Goal: Task Accomplishment & Management: Complete application form

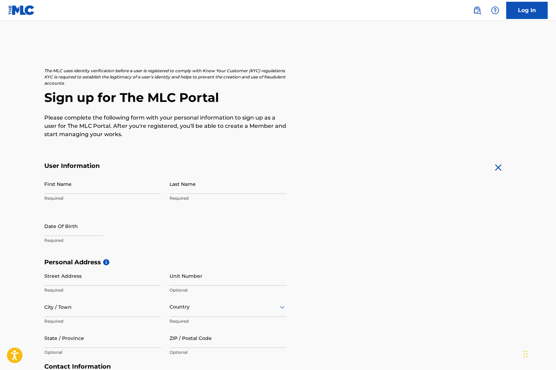
click at [535, 13] on link "Log In" at bounding box center [527, 10] width 42 height 17
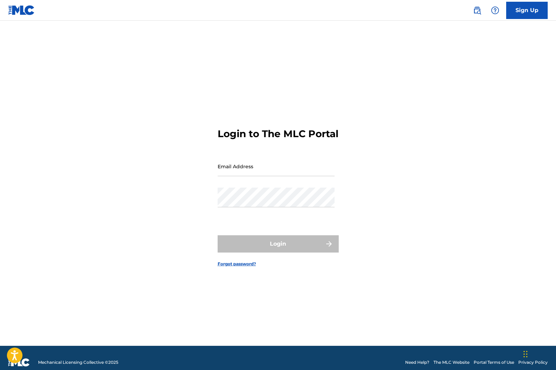
click at [255, 174] on input "Email Address" at bounding box center [276, 167] width 117 height 20
type input "[EMAIL_ADDRESS][DOMAIN_NAME]"
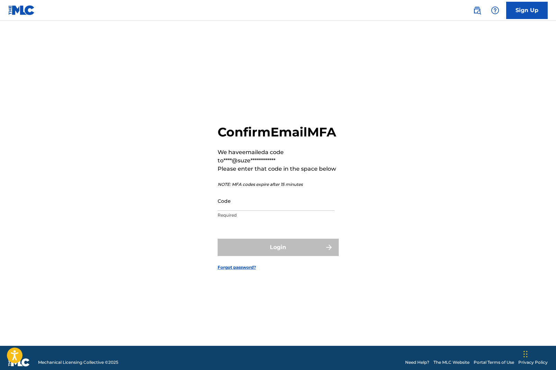
click at [295, 211] on input "Code" at bounding box center [276, 201] width 117 height 20
click at [285, 211] on input "Code" at bounding box center [276, 201] width 117 height 20
paste input "682861"
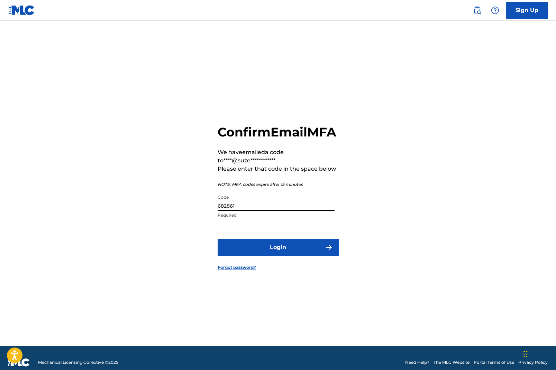
type input "682861"
click at [308, 255] on button "Login" at bounding box center [278, 247] width 121 height 17
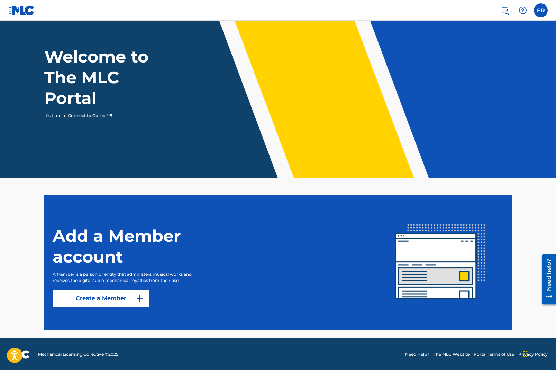
scroll to position [26, 0]
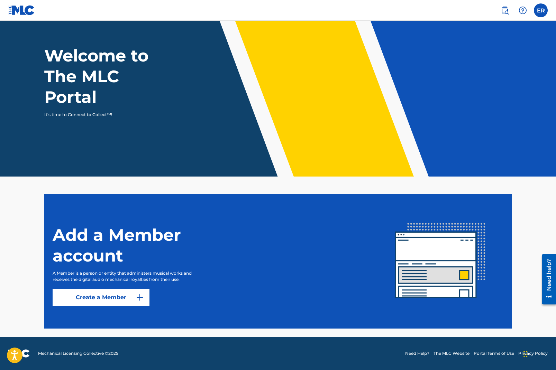
click at [126, 297] on link "Create a Member" at bounding box center [101, 297] width 97 height 17
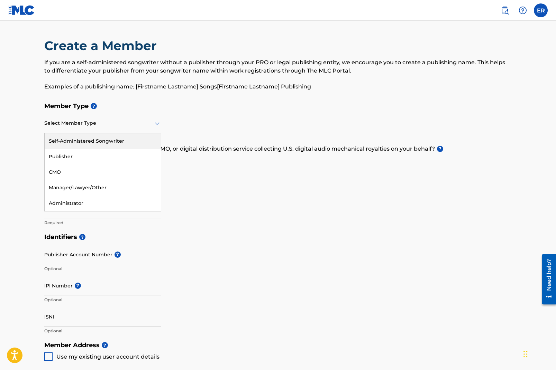
click at [112, 127] on div at bounding box center [102, 123] width 117 height 9
click at [119, 153] on div "Publisher" at bounding box center [103, 157] width 116 height 16
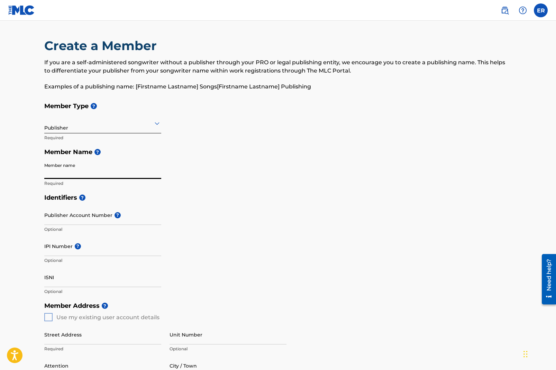
click at [94, 174] on input "Member name" at bounding box center [102, 169] width 117 height 20
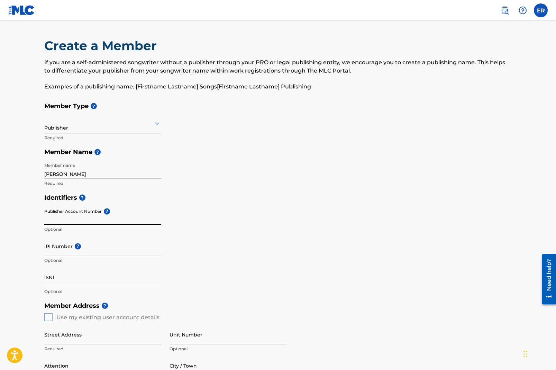
click at [67, 175] on input "[PERSON_NAME]" at bounding box center [102, 169] width 117 height 20
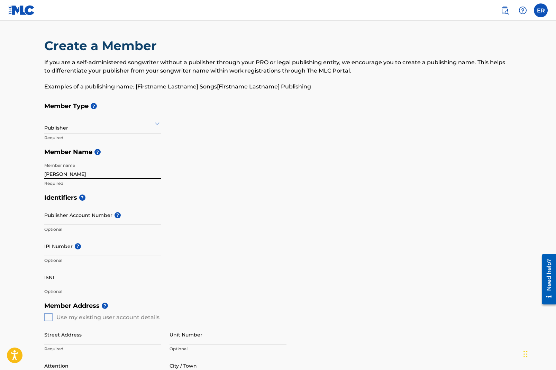
type input "[PERSON_NAME]"
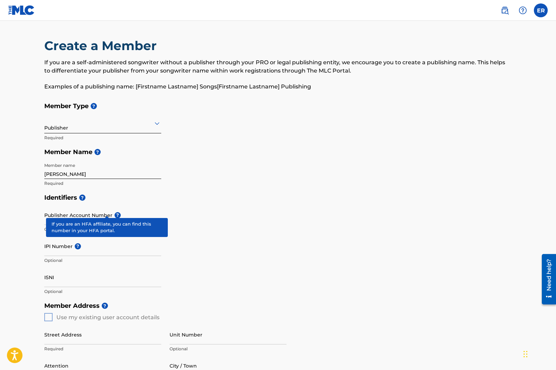
click at [109, 213] on div "Publisher Account Number ? Optional" at bounding box center [102, 220] width 117 height 31
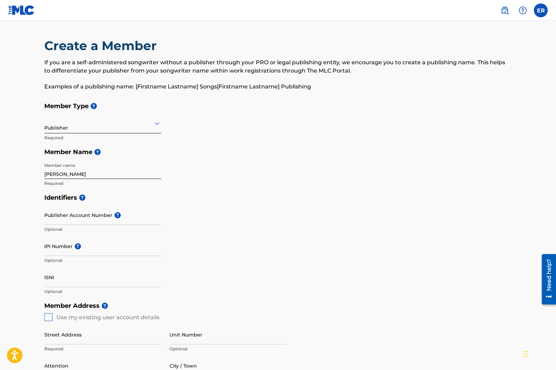
click at [109, 213] on div "Publisher Account Number ? Optional" at bounding box center [102, 220] width 117 height 31
click at [197, 240] on div "Identifiers ? Publisher Account Number ? Optional IPI Number ? Optional ISNI Op…" at bounding box center [278, 245] width 468 height 108
click at [133, 244] on input "IPI Number ?" at bounding box center [102, 247] width 117 height 20
paste input "01304082104"
type input "01304082104"
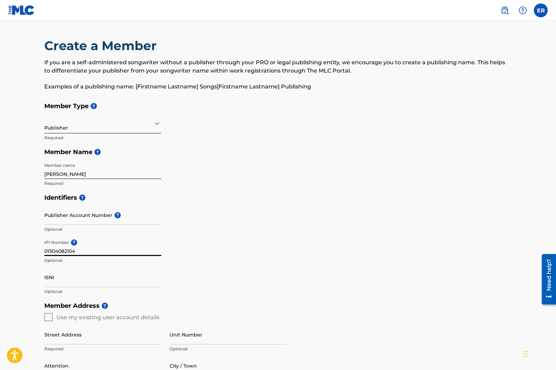
click at [82, 282] on input "ISNI" at bounding box center [102, 278] width 117 height 20
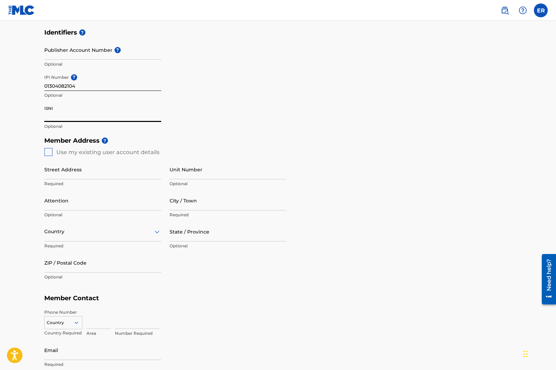
scroll to position [165, 0]
drag, startPoint x: 48, startPoint y: 151, endPoint x: 52, endPoint y: 154, distance: 4.5
click at [48, 152] on div "Member Address ? Use my existing user account details Street Address Required U…" at bounding box center [278, 213] width 468 height 158
click at [47, 155] on div "Member Address ? Use my existing user account details Street Address Required U…" at bounding box center [278, 213] width 468 height 158
click at [48, 154] on div "Member Address ? Use my existing user account details Street Address Required U…" at bounding box center [278, 213] width 468 height 158
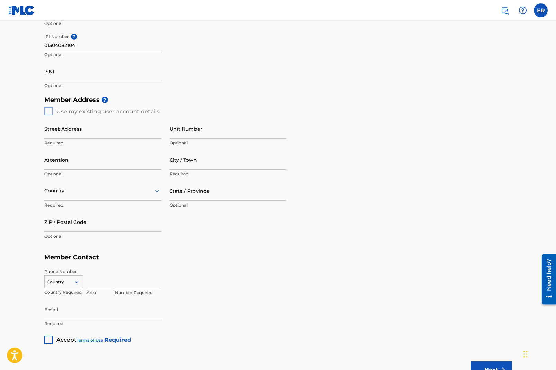
scroll to position [209, 0]
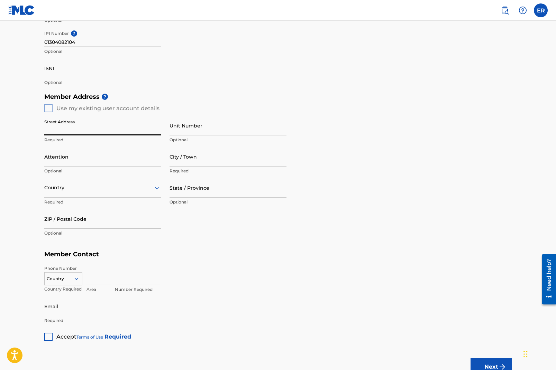
click at [107, 133] on input "Street Address" at bounding box center [102, 126] width 117 height 20
type input "[STREET_ADDRESS]"
type input "[GEOGRAPHIC_DATA]"
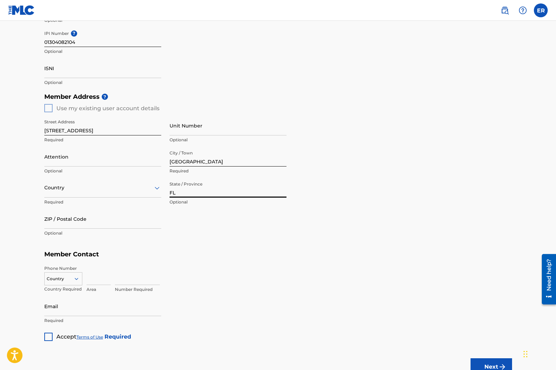
type input "FL"
type input "33142"
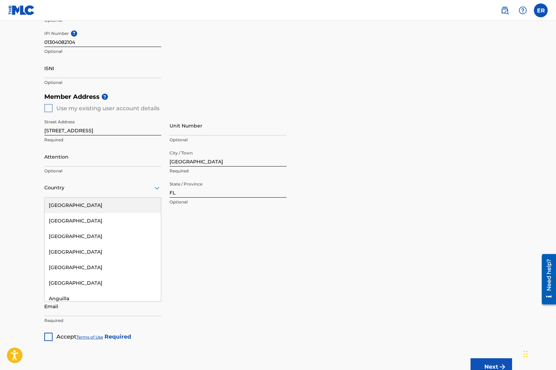
click at [82, 190] on div at bounding box center [102, 188] width 117 height 9
click at [89, 206] on div "[GEOGRAPHIC_DATA]" at bounding box center [103, 206] width 116 height 16
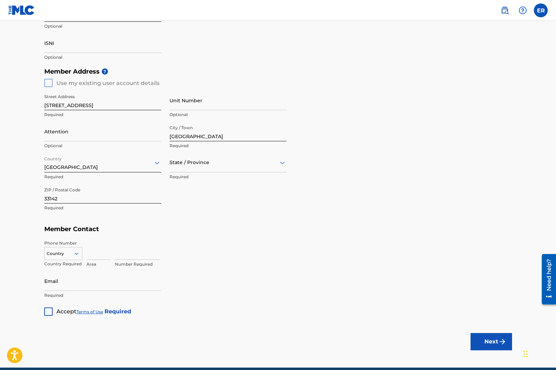
scroll to position [245, 0]
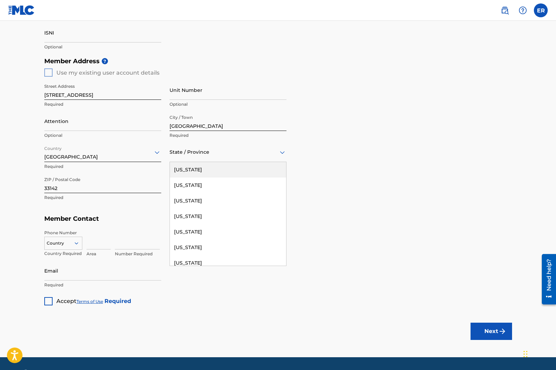
click at [229, 157] on div "State / Province" at bounding box center [227, 152] width 117 height 20
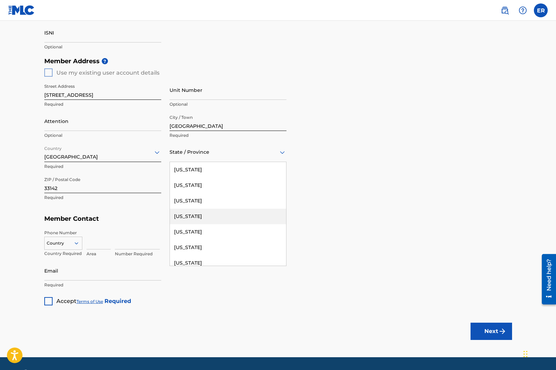
type input "f"
click at [209, 203] on div "[US_STATE]" at bounding box center [228, 201] width 116 height 16
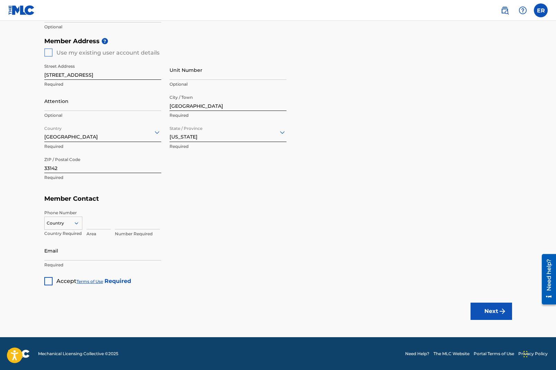
scroll to position [264, 0]
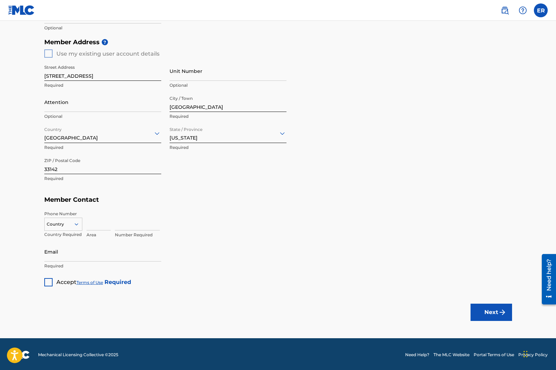
click at [72, 222] on div at bounding box center [63, 225] width 37 height 8
click at [68, 237] on div "US, [GEOGRAPHIC_DATA] +1" at bounding box center [63, 241] width 37 height 27
click at [99, 228] on input at bounding box center [98, 221] width 24 height 20
type input "714"
type input "2349237"
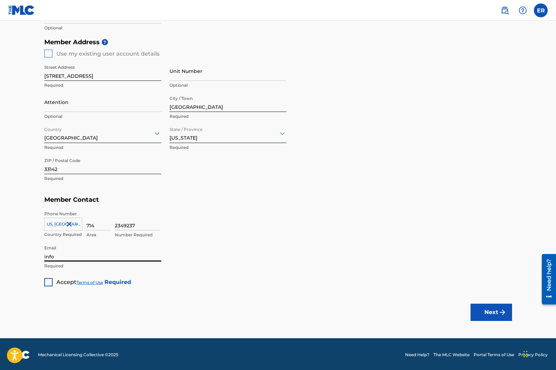
type input "info@"
type input "h"
type input "[EMAIL_ADDRESS][DOMAIN_NAME]"
click at [47, 282] on div at bounding box center [48, 282] width 8 height 8
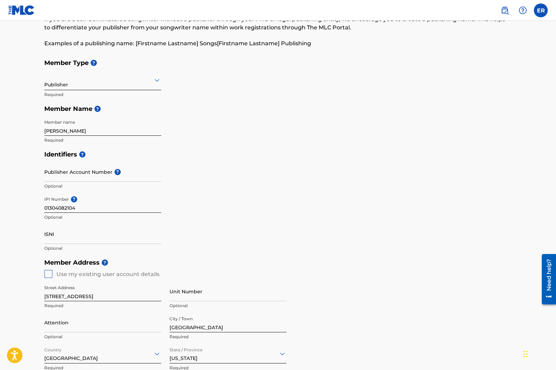
scroll to position [11, 0]
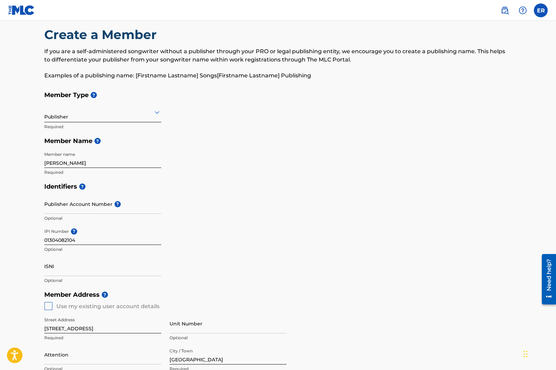
click at [140, 113] on div at bounding box center [102, 112] width 117 height 9
click at [255, 120] on div "Member Type ? Publisher Required Member Name ? Member name [PERSON_NAME] Requir…" at bounding box center [278, 134] width 468 height 92
click at [316, 150] on div "Member Type ? Publisher Required Member Name ? Member name [PERSON_NAME] Requir…" at bounding box center [278, 134] width 468 height 92
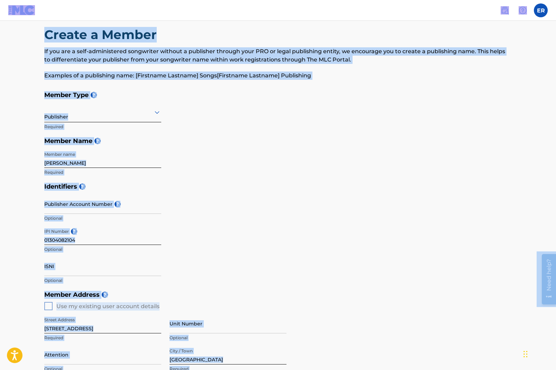
copy body "Loremipsumdol Sitame-Consec Adipi, Elitsedd, eiu Tempo Incididun | Utl etdolo M…"
click at [108, 158] on input "[PERSON_NAME]" at bounding box center [102, 158] width 117 height 20
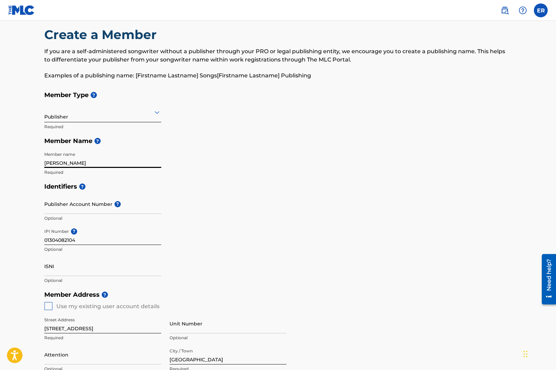
drag, startPoint x: 96, startPoint y: 160, endPoint x: 43, endPoint y: 162, distance: 52.6
click at [43, 162] on div "Create a Member If you are a self-administered songwriter without a publisher t…" at bounding box center [278, 283] width 484 height 513
type input "Zettiverse"
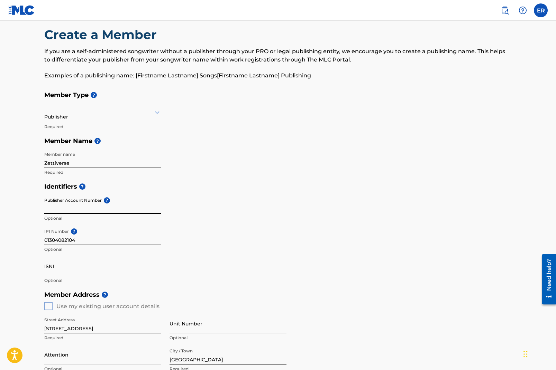
click at [22, 179] on main "Create a Member If you are a self-administered songwriter without a publisher t…" at bounding box center [278, 301] width 556 height 582
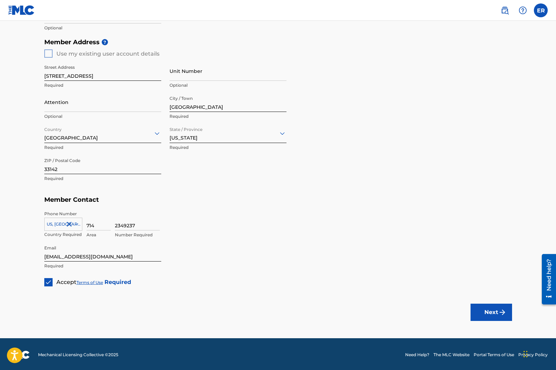
scroll to position [265, 0]
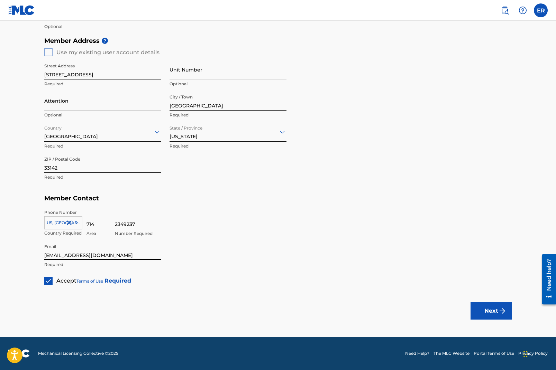
drag, startPoint x: 120, startPoint y: 256, endPoint x: 40, endPoint y: 256, distance: 80.6
click at [40, 255] on div "Create a Member If you are a self-administered songwriter without a publisher t…" at bounding box center [278, 29] width 484 height 513
type input "[EMAIL_ADDRESS][DOMAIN_NAME]"
click at [500, 305] on button "Next" at bounding box center [491, 311] width 42 height 17
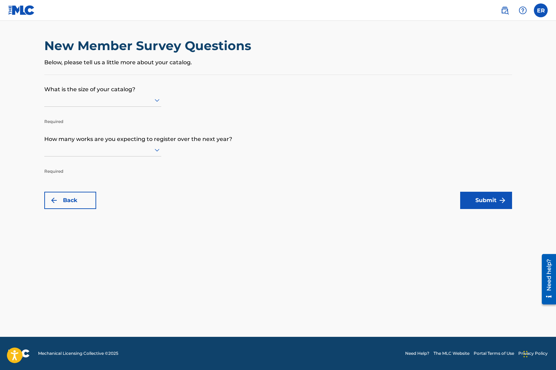
click at [117, 106] on div at bounding box center [102, 100] width 117 height 13
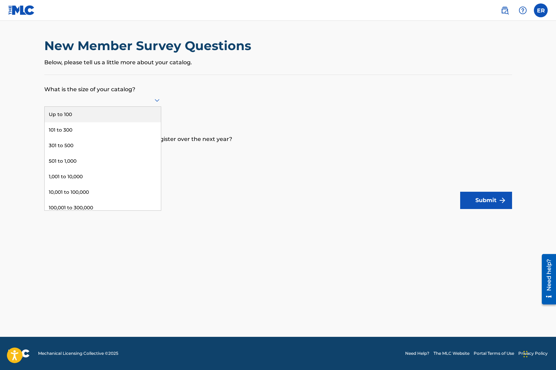
click at [117, 116] on div "Up to 100" at bounding box center [103, 115] width 116 height 16
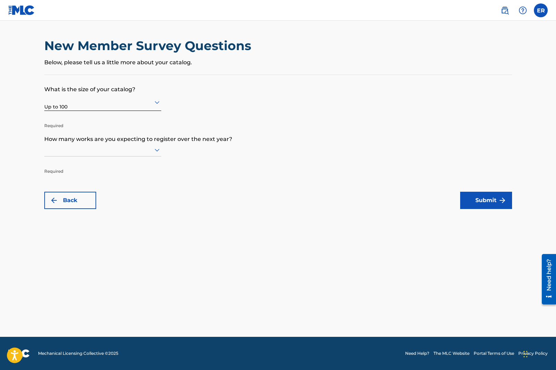
click at [152, 150] on div at bounding box center [102, 150] width 117 height 9
click at [110, 164] on div "Up to 100" at bounding box center [103, 165] width 116 height 16
click at [483, 201] on button "Submit" at bounding box center [486, 200] width 52 height 17
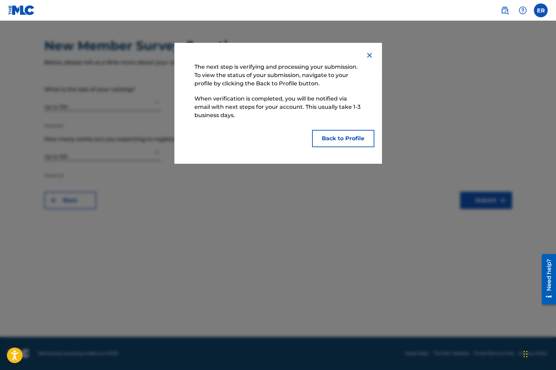
click at [360, 141] on button "Back to Profile" at bounding box center [343, 138] width 62 height 17
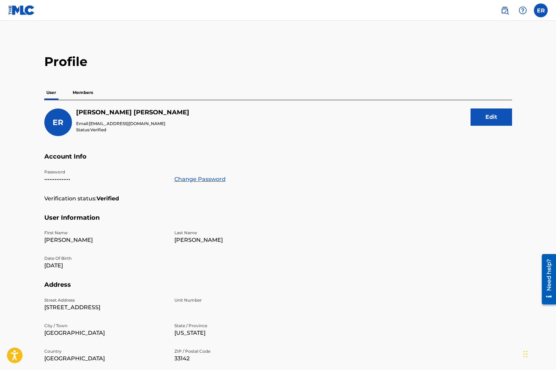
click at [81, 96] on p "Members" at bounding box center [83, 92] width 25 height 15
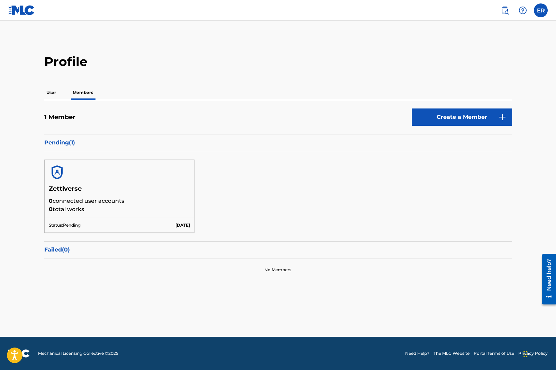
click at [52, 94] on p "User" at bounding box center [51, 92] width 14 height 15
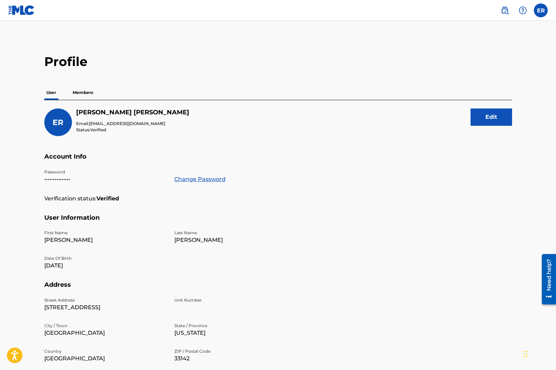
click at [137, 156] on h5 "Account Info" at bounding box center [278, 161] width 468 height 16
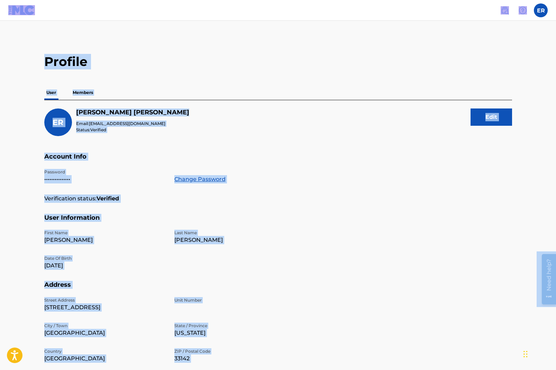
copy body "Loremipsumdol Sitame-Consec Adipi, Elitsedd, eiu Tempo Incididun | Utl etdolo M…"
click at [276, 114] on div "[PERSON_NAME] [PERSON_NAME] Email: [EMAIL_ADDRESS][DOMAIN_NAME] Status: Verifie…" at bounding box center [278, 131] width 468 height 44
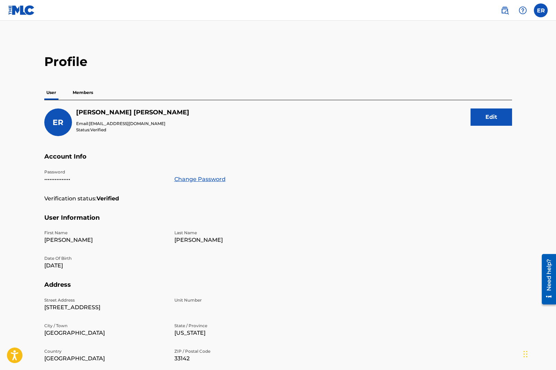
click at [546, 9] on label at bounding box center [541, 10] width 14 height 14
click at [541, 10] on input "[PERSON_NAME] [PERSON_NAME] [EMAIL_ADDRESS][DOMAIN_NAME] Notification Preferenc…" at bounding box center [541, 10] width 0 height 0
drag, startPoint x: 306, startPoint y: 90, endPoint x: 356, endPoint y: 73, distance: 53.4
click at [306, 91] on div "User Members" at bounding box center [278, 92] width 468 height 15
click at [542, 14] on label at bounding box center [541, 10] width 14 height 14
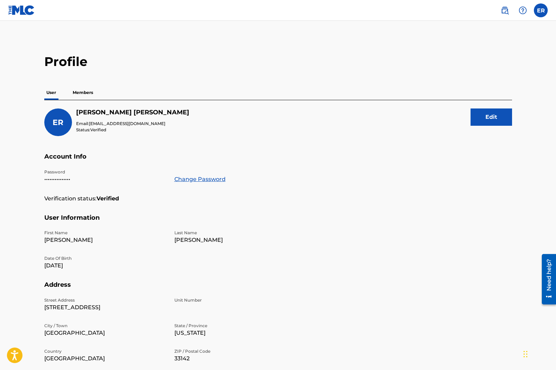
click at [541, 10] on input "[PERSON_NAME] [PERSON_NAME] [EMAIL_ADDRESS][DOMAIN_NAME] Notification Preferenc…" at bounding box center [541, 10] width 0 height 0
click at [545, 11] on div "ER [PERSON_NAME] [PERSON_NAME] [EMAIL_ADDRESS][DOMAIN_NAME] Notification Prefer…" at bounding box center [541, 10] width 14 height 14
click at [541, 15] on label at bounding box center [541, 10] width 14 height 14
click at [541, 10] on input "[PERSON_NAME] [PERSON_NAME] [EMAIL_ADDRESS][DOMAIN_NAME] Notification Preferenc…" at bounding box center [541, 10] width 0 height 0
click at [473, 97] on p "Log out" at bounding box center [473, 98] width 16 height 6
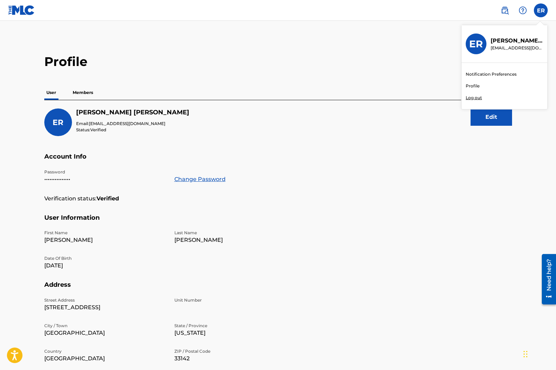
click at [541, 10] on input "[PERSON_NAME] [PERSON_NAME] [EMAIL_ADDRESS][DOMAIN_NAME] Notification Preferenc…" at bounding box center [541, 10] width 0 height 0
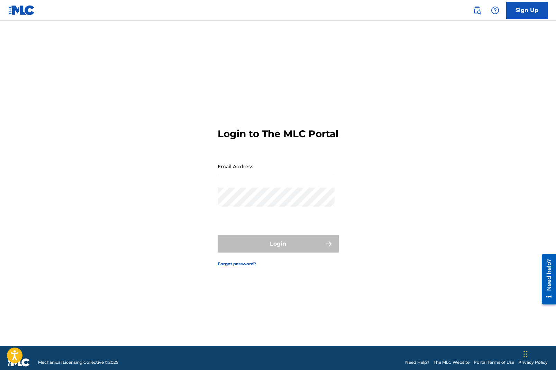
click at [532, 13] on link "Sign Up" at bounding box center [527, 10] width 42 height 17
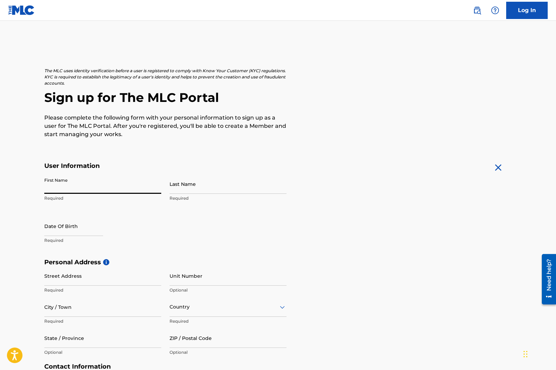
click at [132, 189] on input "First Name" at bounding box center [102, 184] width 117 height 20
type input "[PERSON_NAME]"
select select "7"
select select "2025"
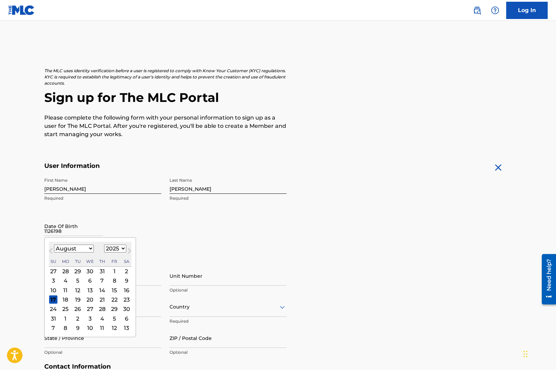
type input "11261981"
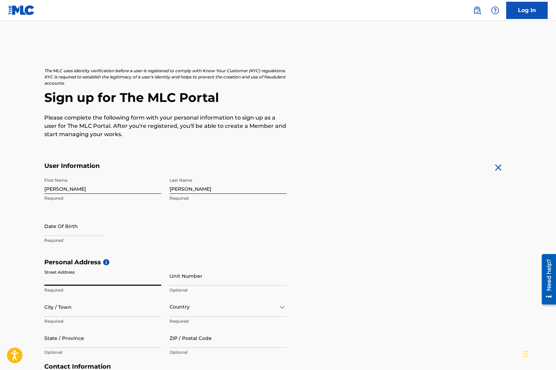
click at [91, 237] on div at bounding box center [73, 226] width 59 height 21
click at [91, 234] on input "text" at bounding box center [73, 226] width 59 height 20
select select "7"
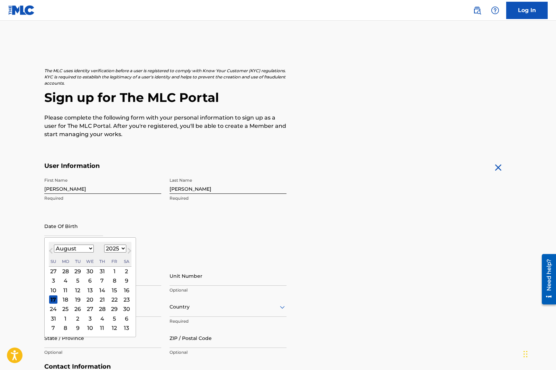
click at [107, 247] on select "1899 1900 1901 1902 1903 1904 1905 1906 1907 1908 1909 1910 1911 1912 1913 1914…" at bounding box center [115, 249] width 22 height 8
select select "1981"
click at [104, 245] on select "1899 1900 1901 1902 1903 1904 1905 1906 1907 1908 1909 1910 1911 1912 1913 1914…" at bounding box center [115, 249] width 22 height 8
click at [83, 251] on select "January February March April May June July August September October November De…" at bounding box center [74, 249] width 40 height 8
select select "10"
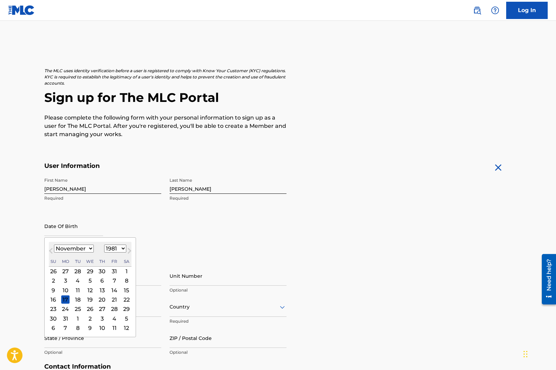
click at [54, 245] on select "January February March April May June July August September October November De…" at bounding box center [74, 249] width 40 height 8
click at [102, 300] on div "26" at bounding box center [102, 300] width 8 height 8
type input "[DATE]"
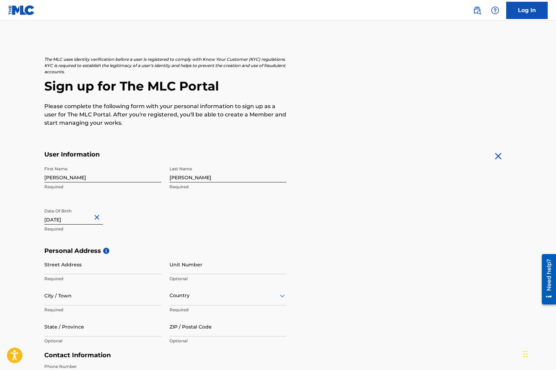
scroll to position [54, 0]
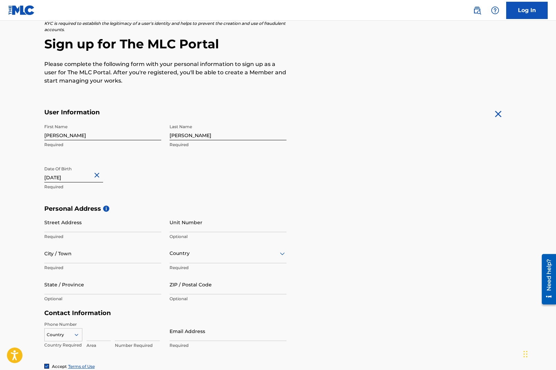
click at [133, 224] on input "Street Address" at bounding box center [102, 223] width 117 height 20
type input "2927 NW 23rd"
